Goal: Transaction & Acquisition: Purchase product/service

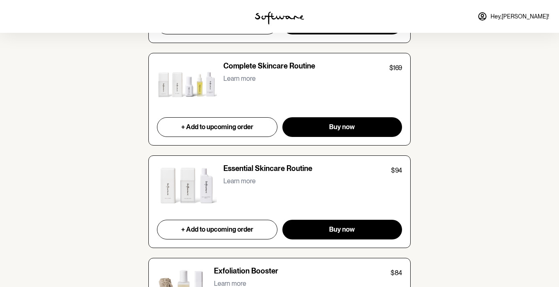
scroll to position [776, 0]
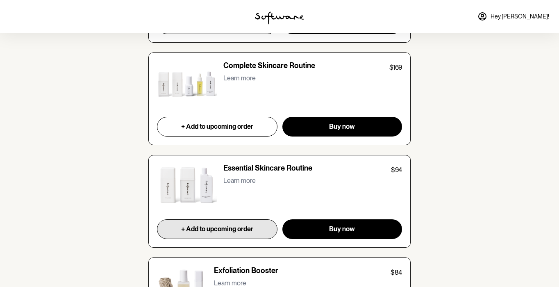
click at [247, 227] on span "+ Add to upcoming order" at bounding box center [217, 229] width 72 height 8
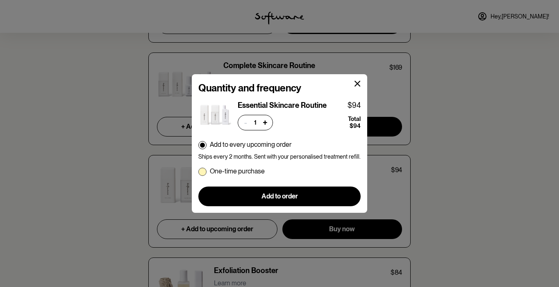
click at [206, 170] on span at bounding box center [202, 172] width 8 height 8
click at [198, 171] on input "One-time purchase" at bounding box center [198, 171] width 0 height 0
radio input "true"
radio input "false"
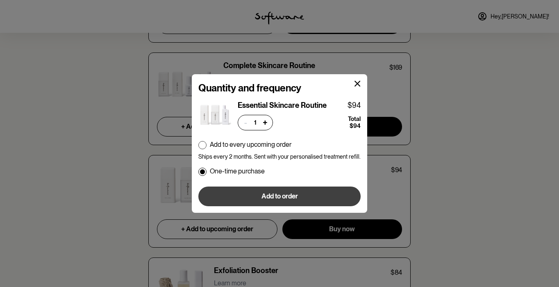
click at [300, 196] on button "Add to order" at bounding box center [279, 196] width 162 height 20
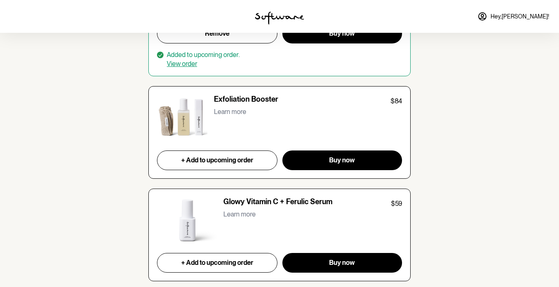
scroll to position [973, 0]
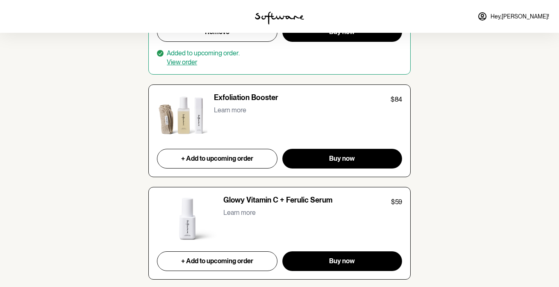
click at [222, 106] on p "Learn more" at bounding box center [230, 110] width 32 height 8
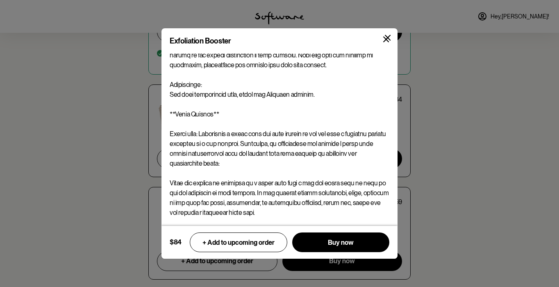
scroll to position [244, 0]
click at [388, 41] on icon at bounding box center [386, 39] width 6 height 6
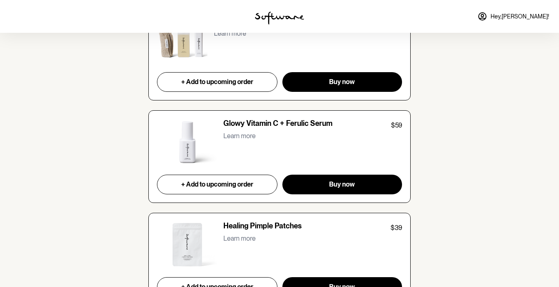
scroll to position [1052, 0]
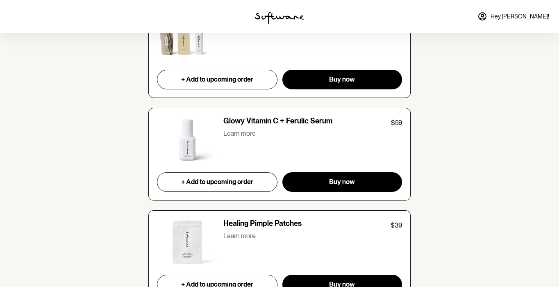
click at [231, 130] on p "Learn more" at bounding box center [239, 133] width 32 height 8
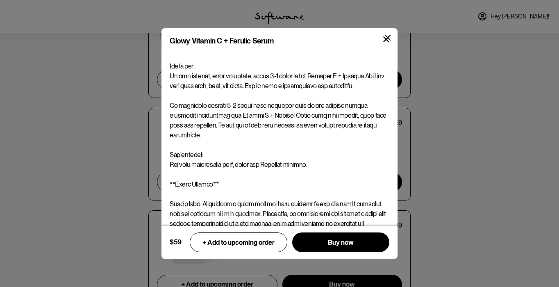
scroll to position [98, 0]
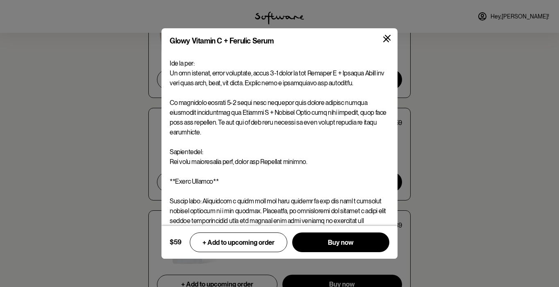
click at [387, 37] on icon at bounding box center [388, 38] width 6 height 6
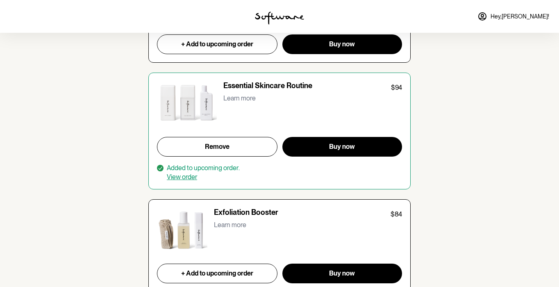
scroll to position [858, 0]
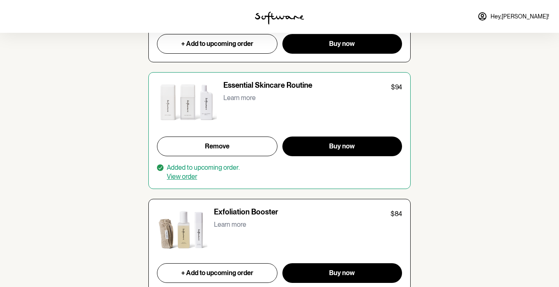
click at [190, 172] on link "View order" at bounding box center [182, 176] width 30 height 8
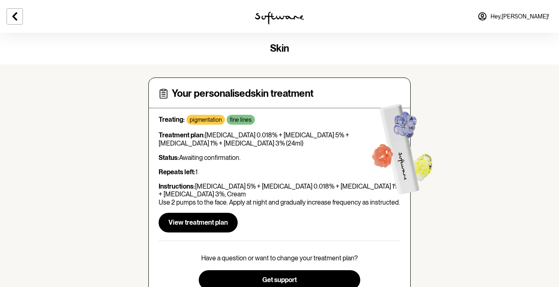
scroll to position [2, 0]
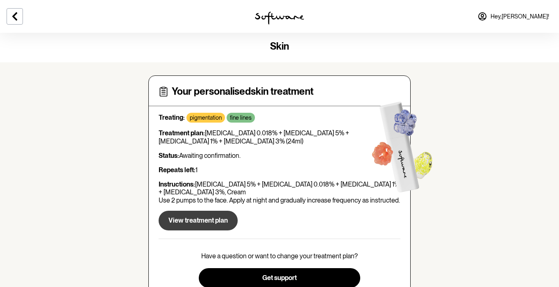
click at [200, 217] on span "View treatment plan" at bounding box center [197, 220] width 59 height 8
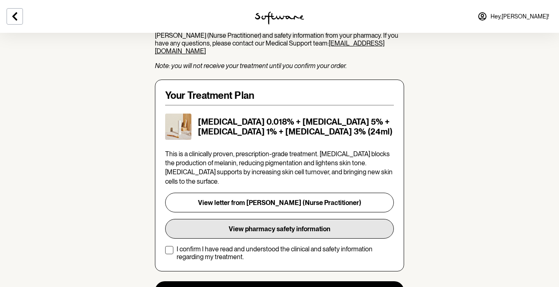
scroll to position [123, 0]
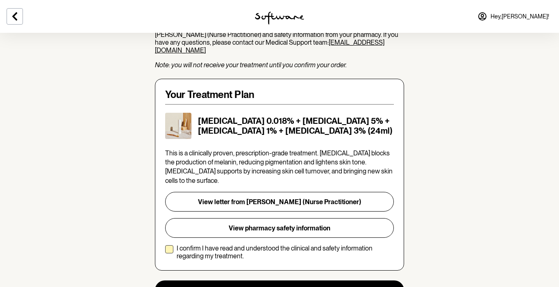
click at [170, 245] on span at bounding box center [169, 249] width 8 height 8
click at [165, 252] on input "I confirm I have read and understood the clinical and safety information regard…" at bounding box center [165, 252] width 0 height 0
checkbox input "true"
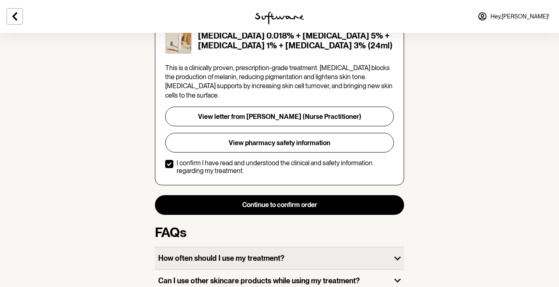
scroll to position [209, 0]
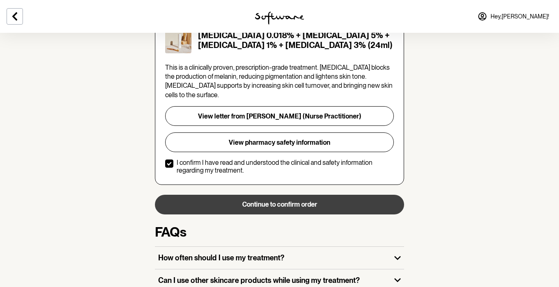
click at [270, 195] on button "Continue to confirm order" at bounding box center [279, 205] width 249 height 20
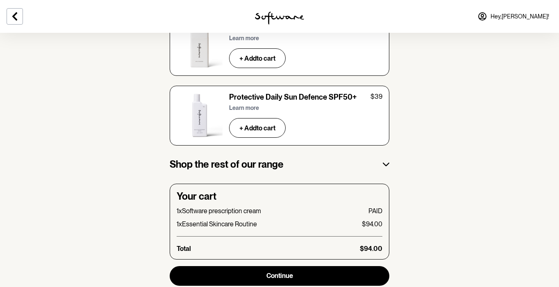
scroll to position [1347, 0]
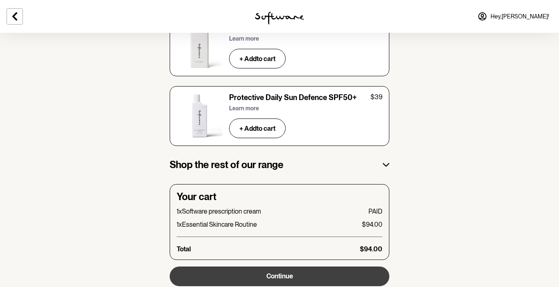
click at [274, 272] on span "Continue" at bounding box center [279, 276] width 27 height 8
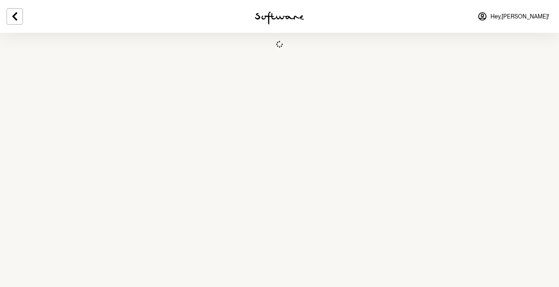
select select "VIC"
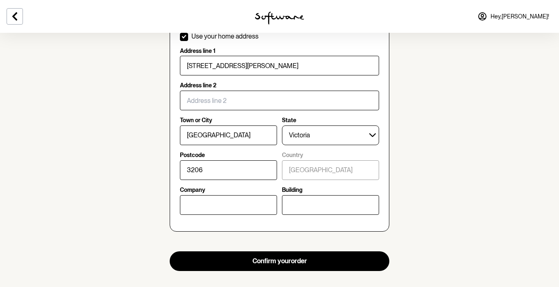
scroll to position [360, 0]
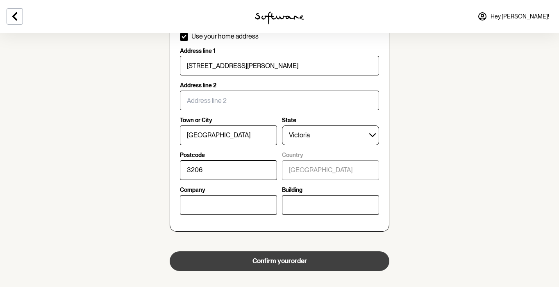
click at [269, 253] on button "Confirm your order" at bounding box center [280, 261] width 220 height 20
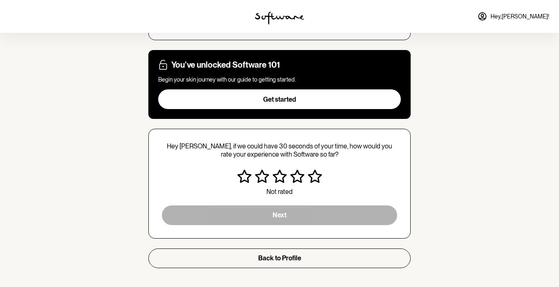
scroll to position [148, 0]
